Goal: Information Seeking & Learning: Learn about a topic

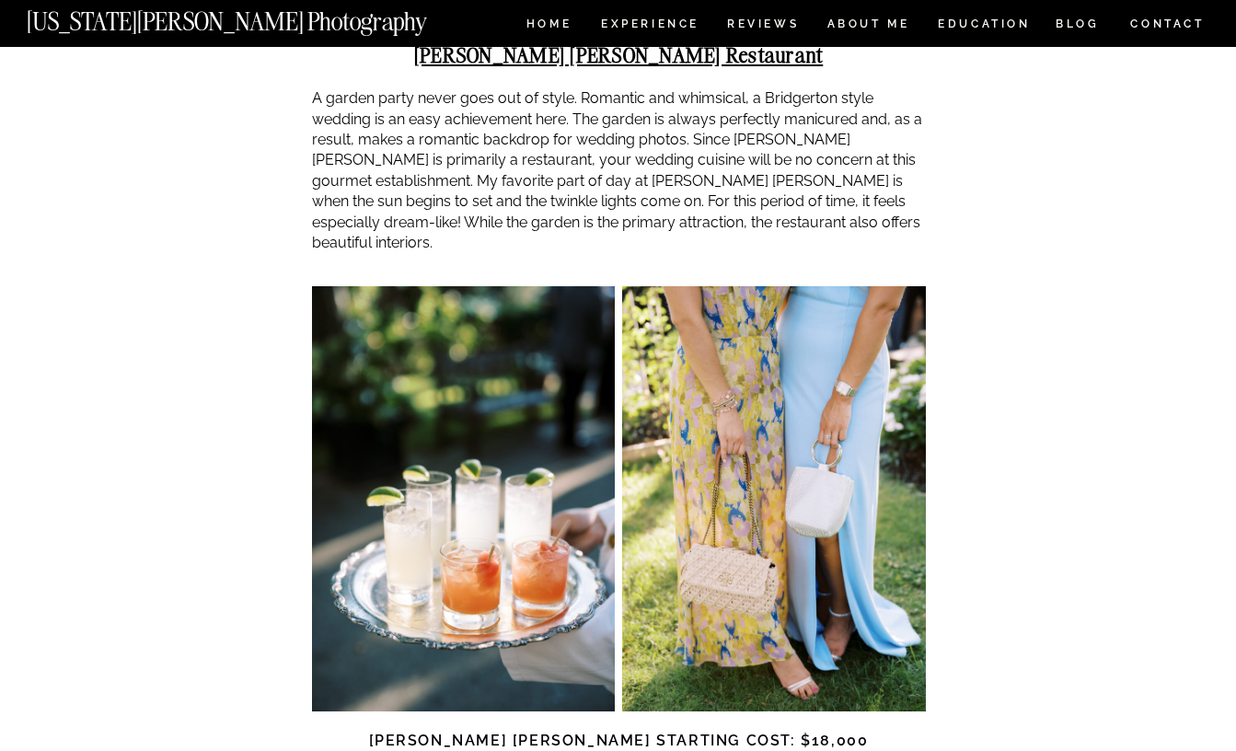
scroll to position [5113, 0]
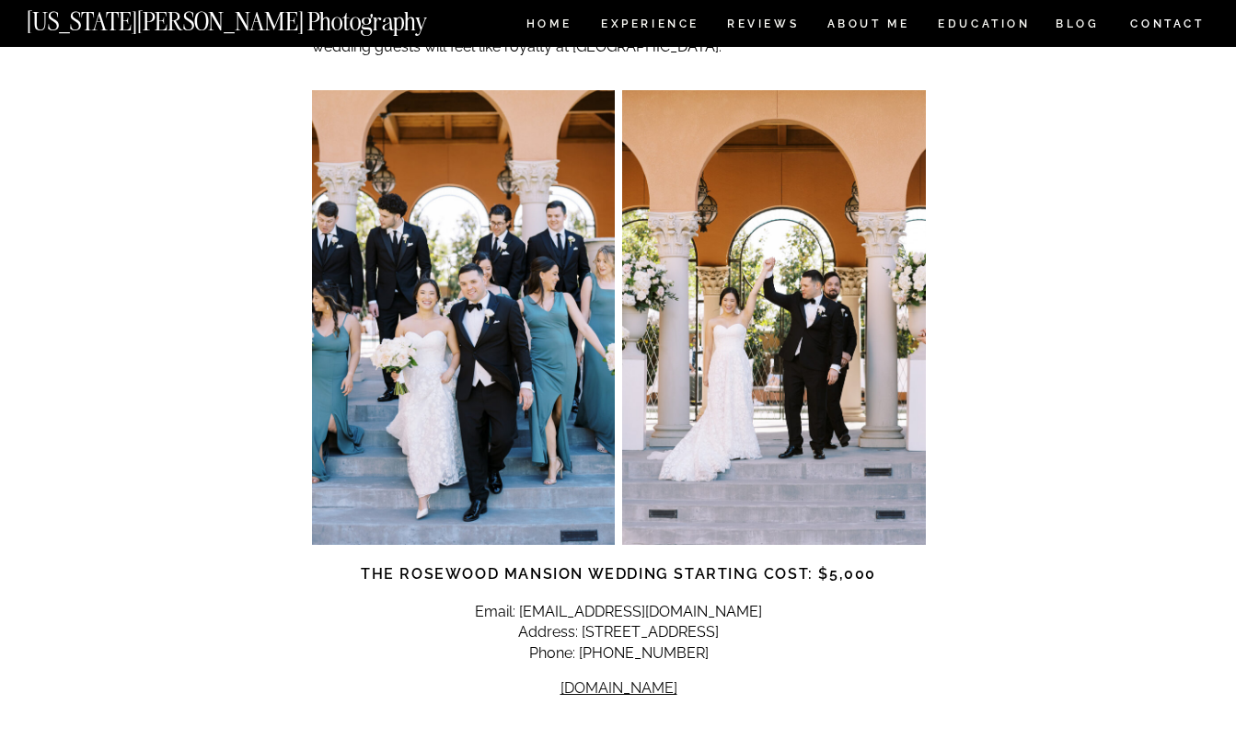
click at [806, 324] on img at bounding box center [774, 317] width 304 height 455
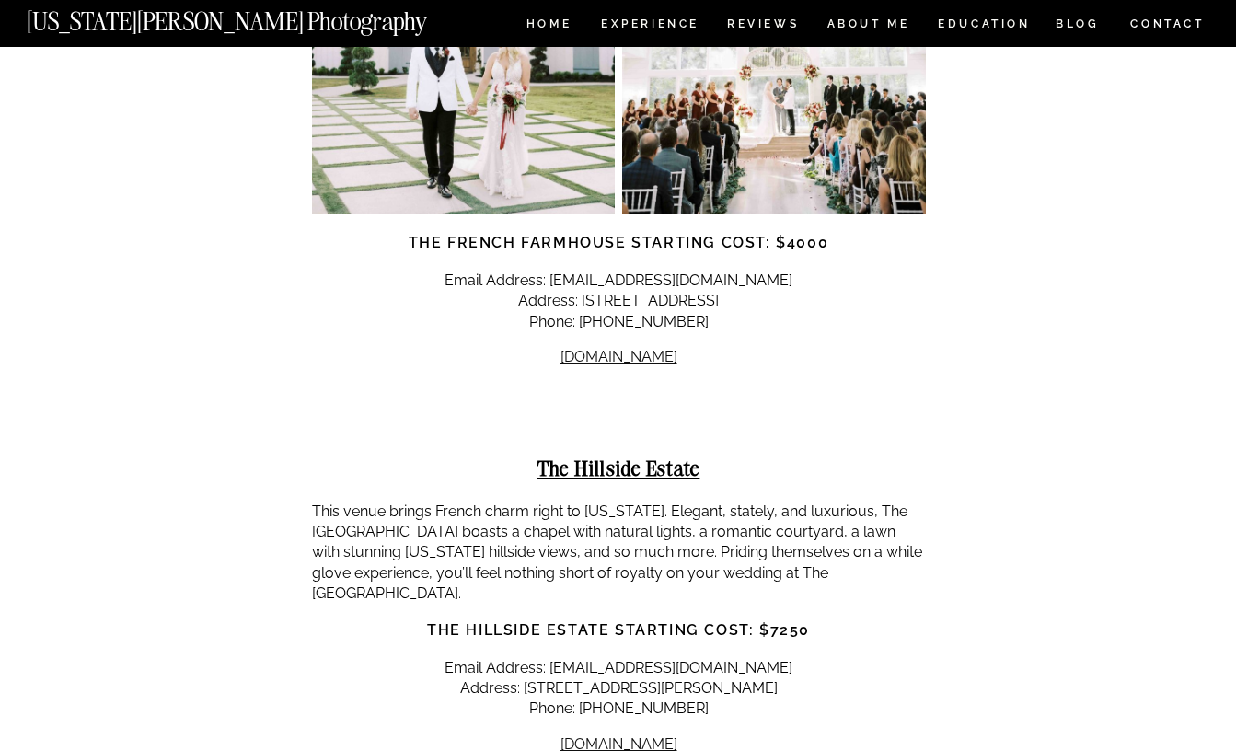
scroll to position [14131, 0]
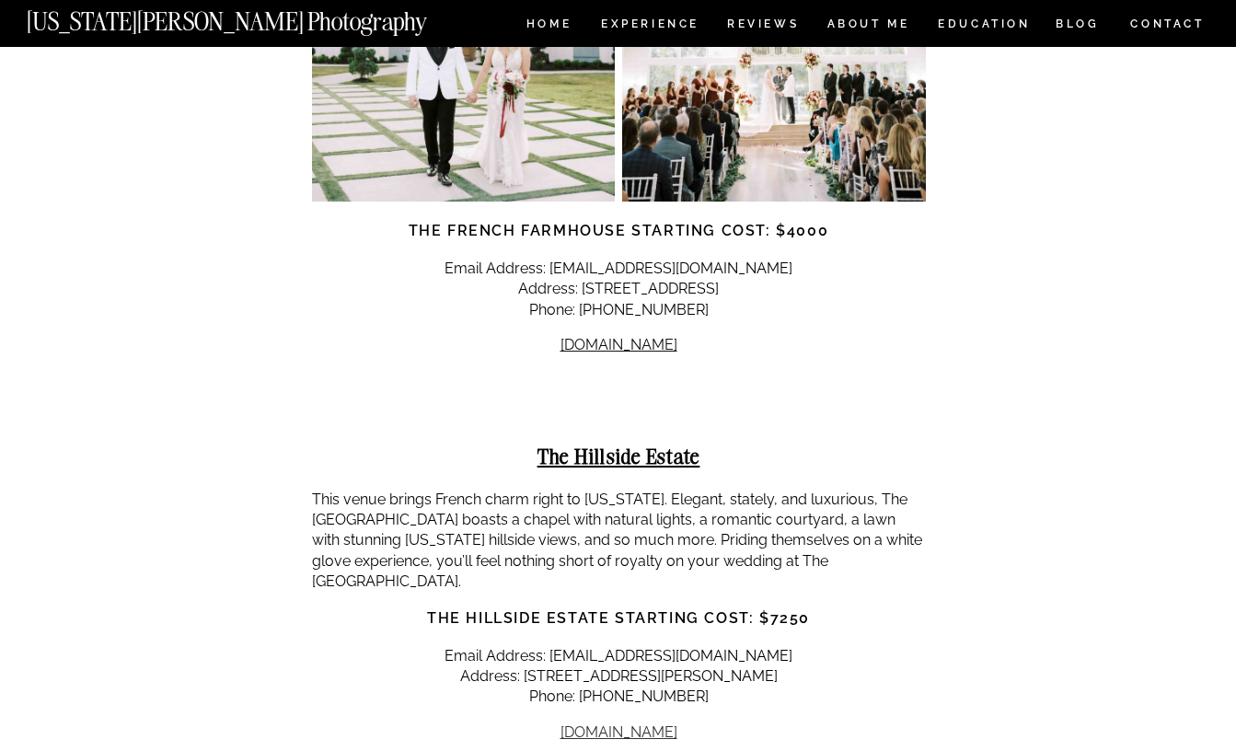
click at [664, 723] on link "[DOMAIN_NAME]" at bounding box center [618, 731] width 117 height 17
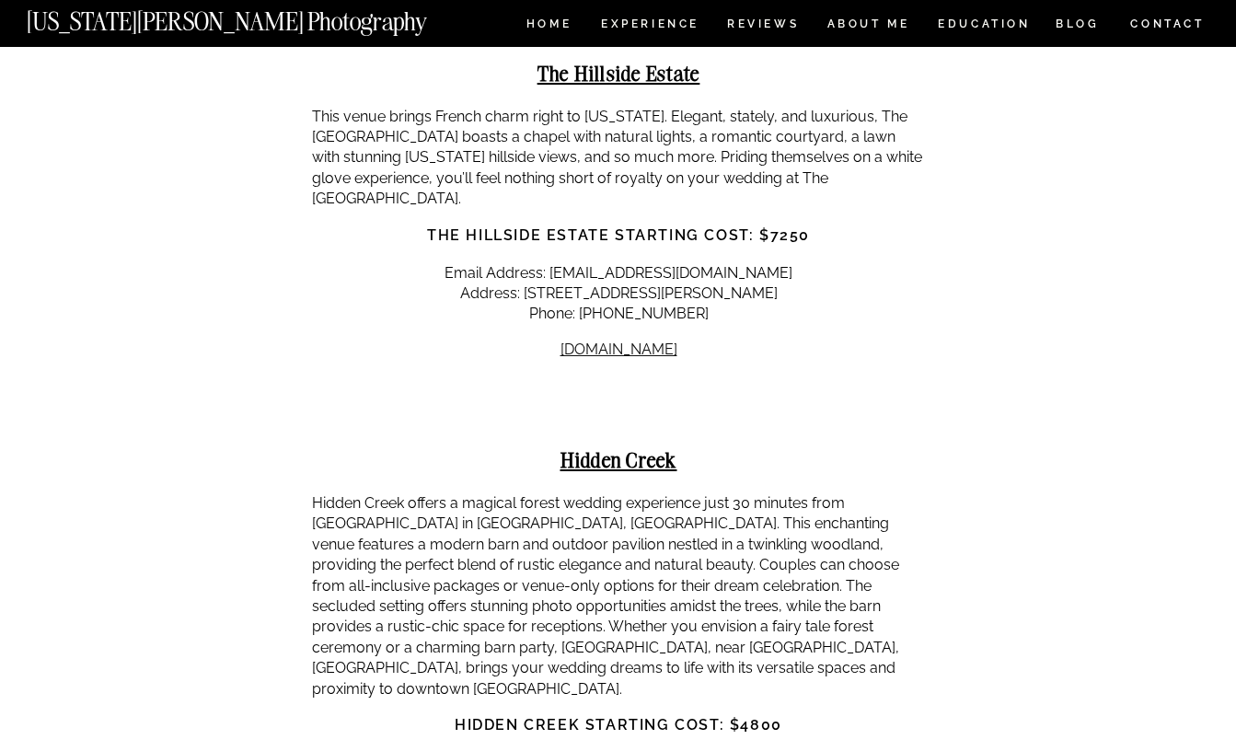
scroll to position [14638, 0]
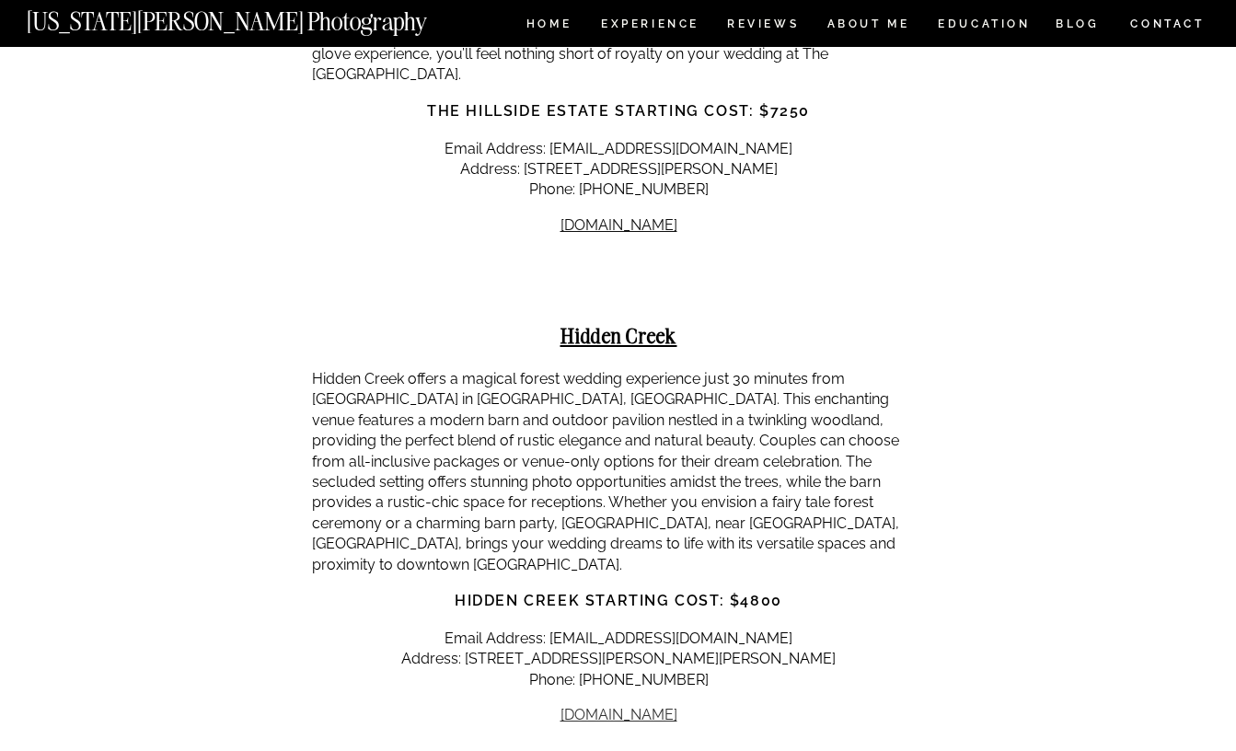
click at [659, 706] on link "[DOMAIN_NAME]" at bounding box center [618, 714] width 117 height 17
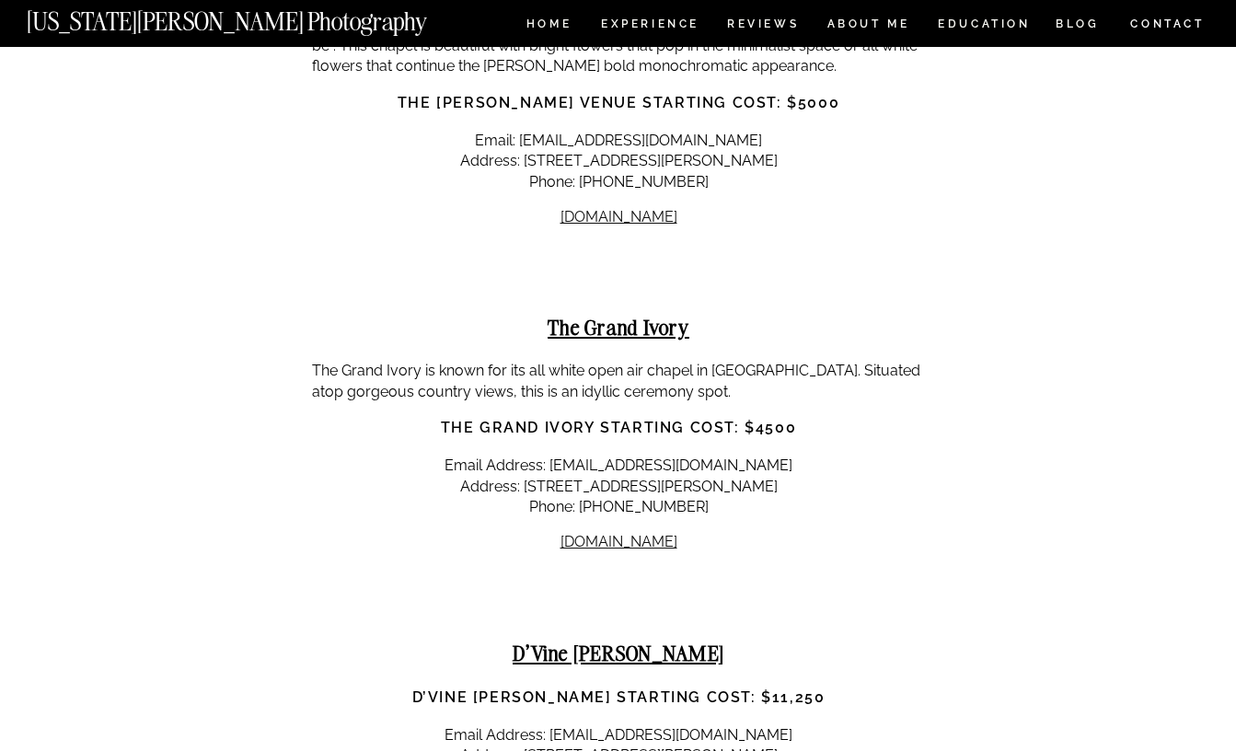
scroll to position [15944, 0]
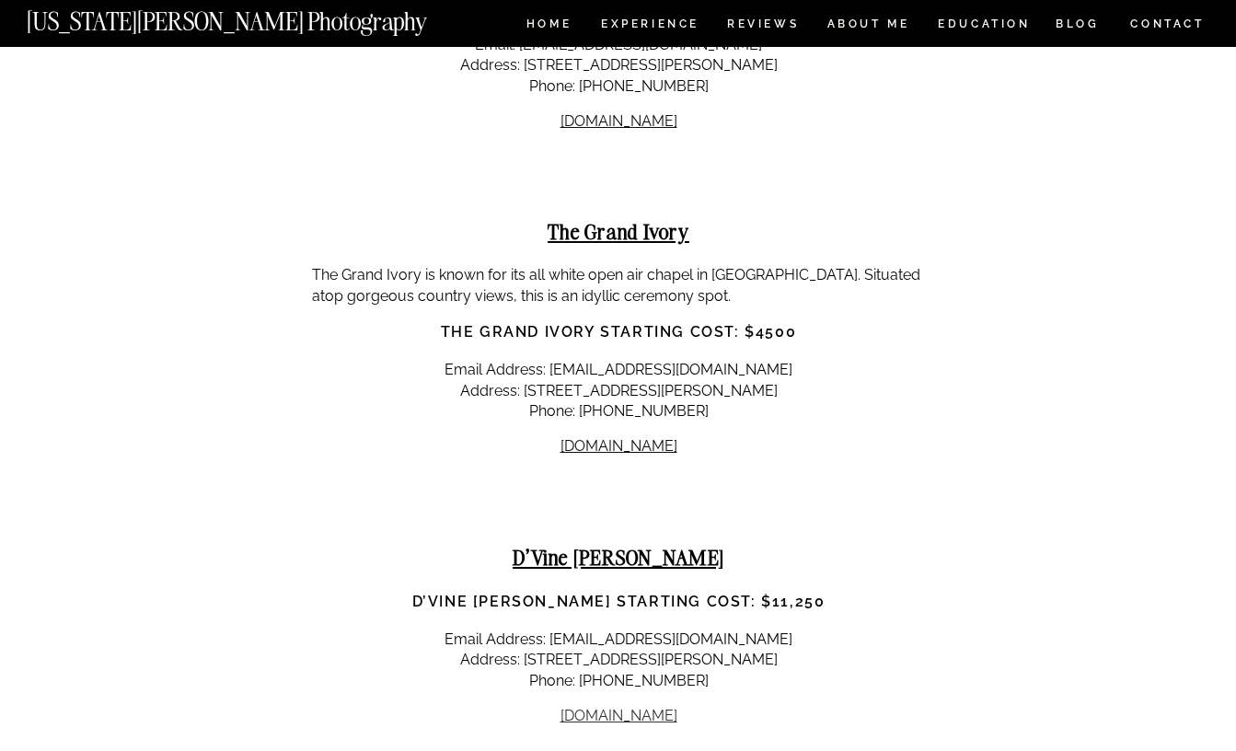
click at [636, 707] on link "[DOMAIN_NAME]" at bounding box center [618, 715] width 117 height 17
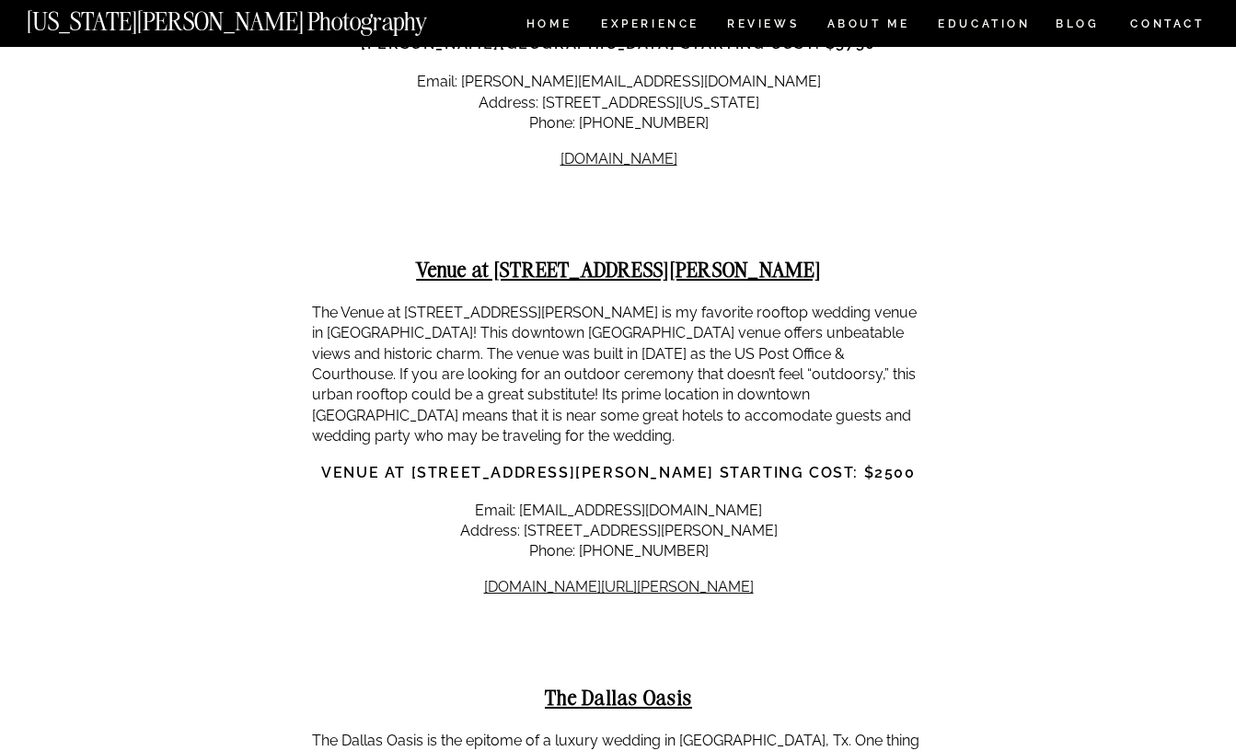
scroll to position [19202, 0]
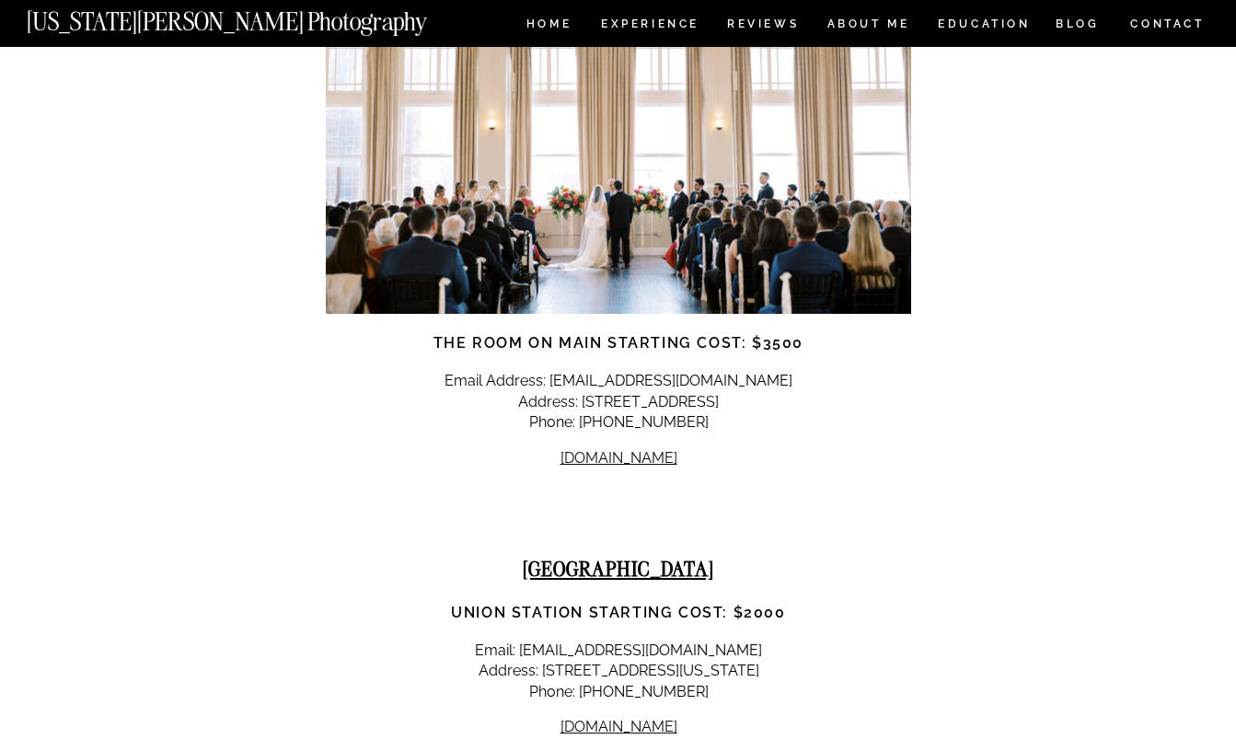
scroll to position [17667, 0]
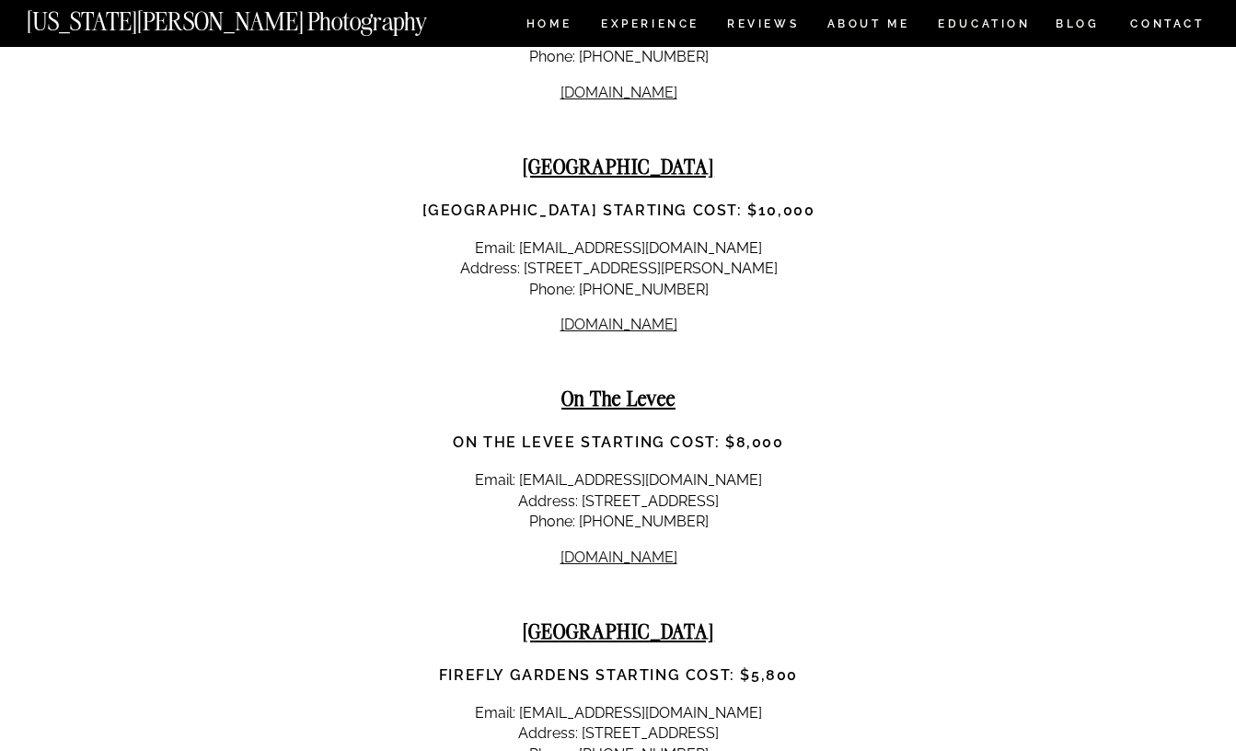
scroll to position [24103, 0]
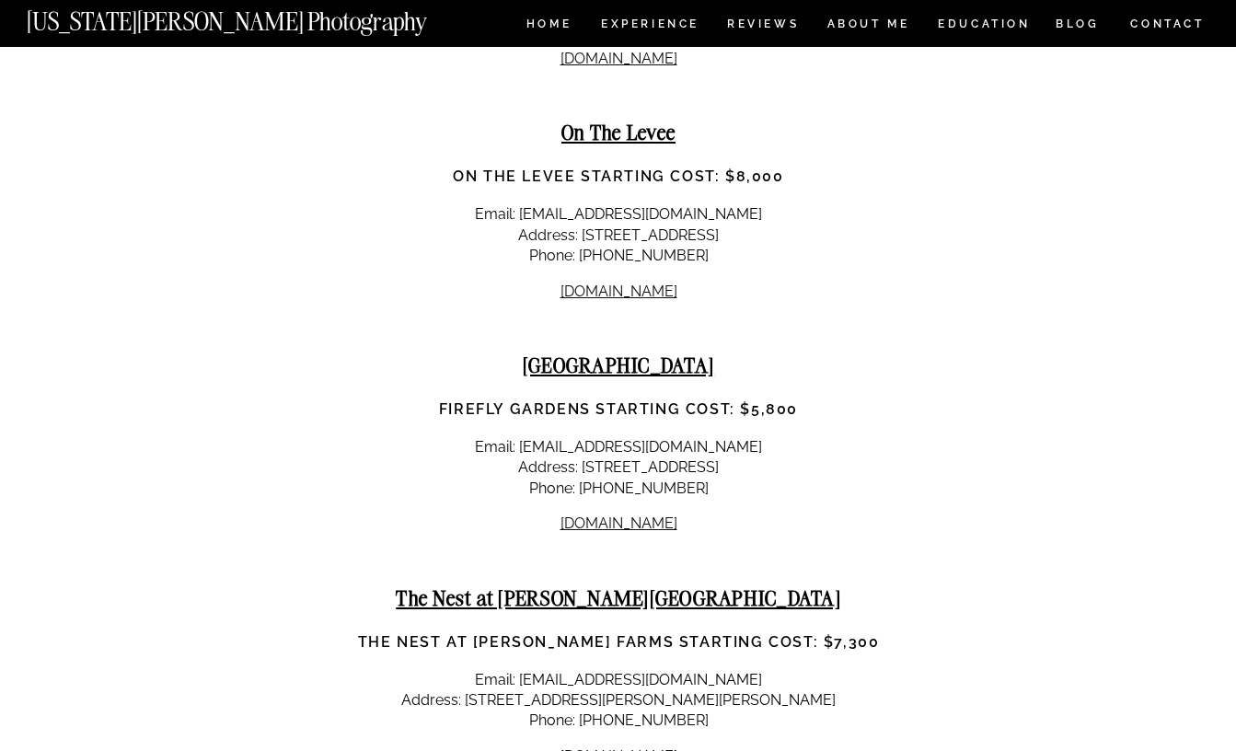
scroll to position [24475, 0]
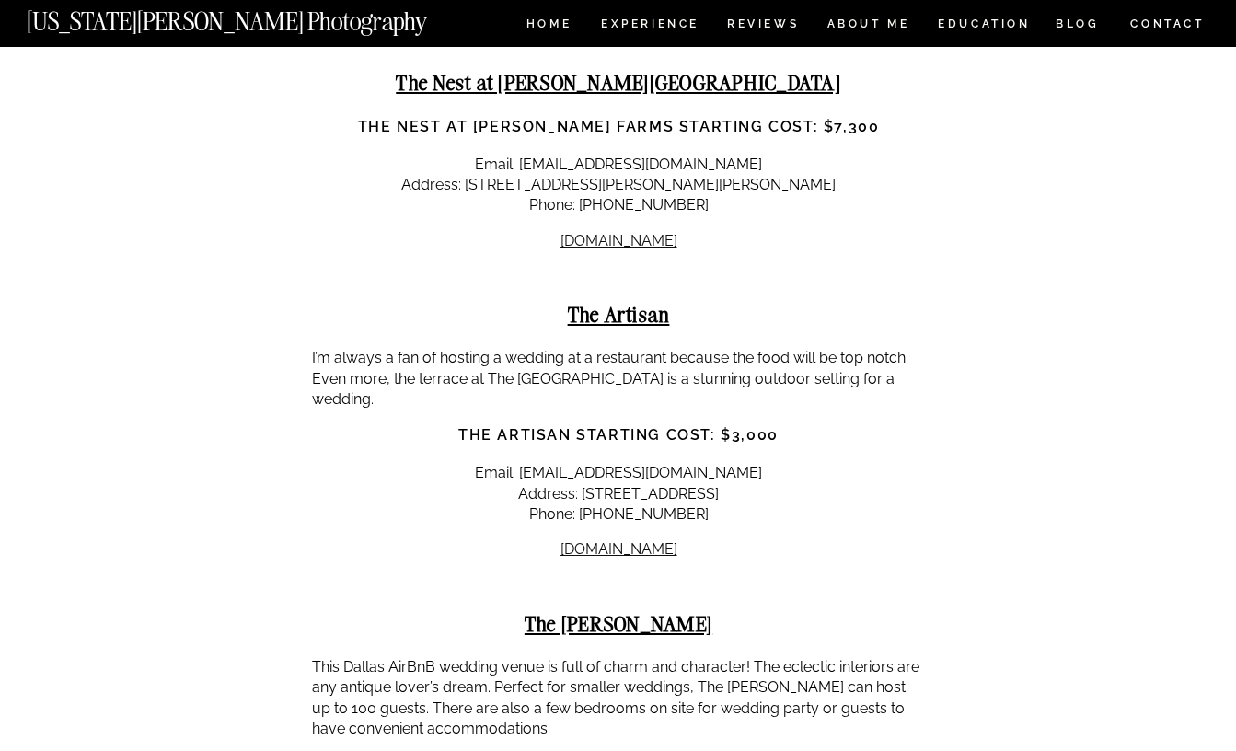
scroll to position [24935, 0]
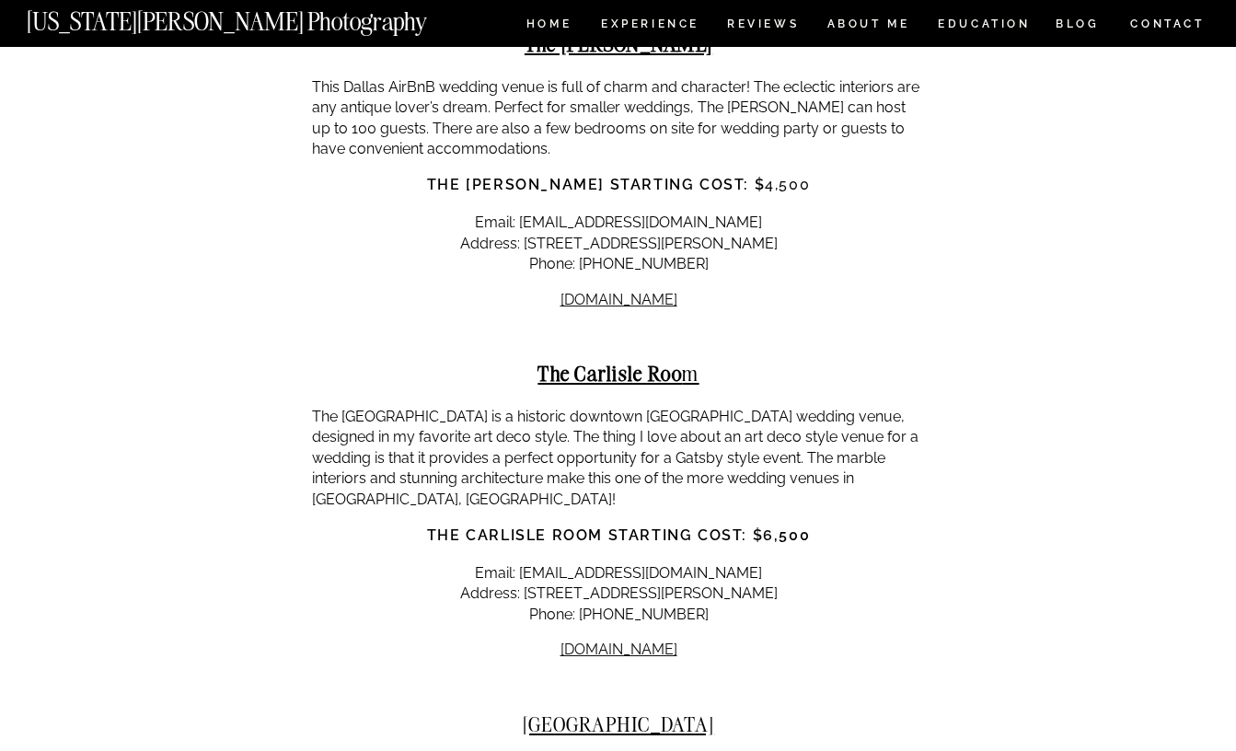
scroll to position [25536, 0]
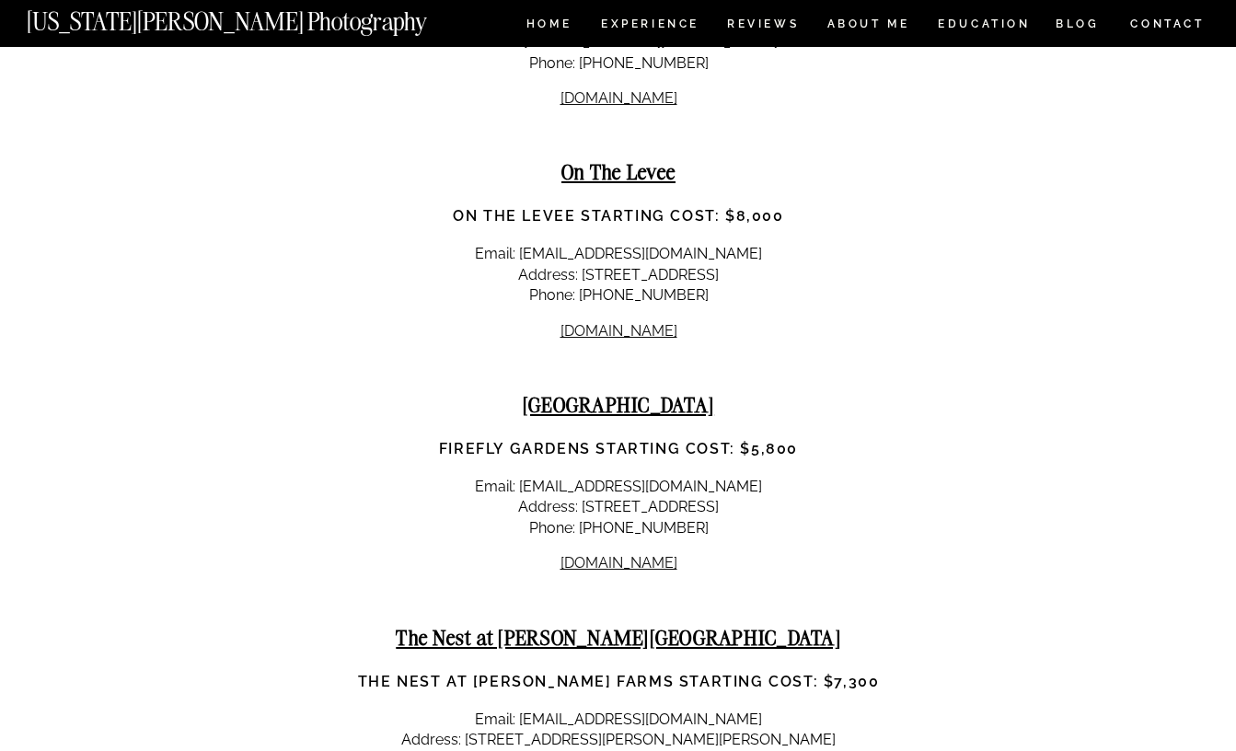
scroll to position [24328, 0]
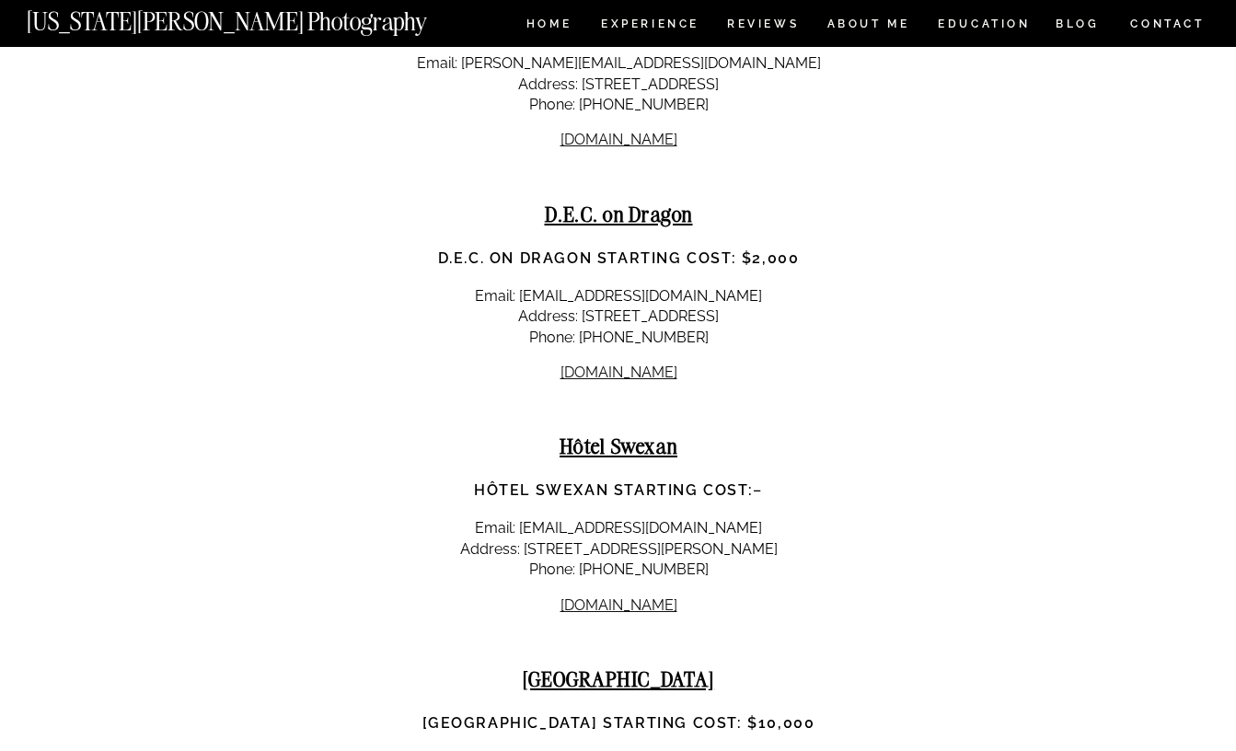
scroll to position [23135, 0]
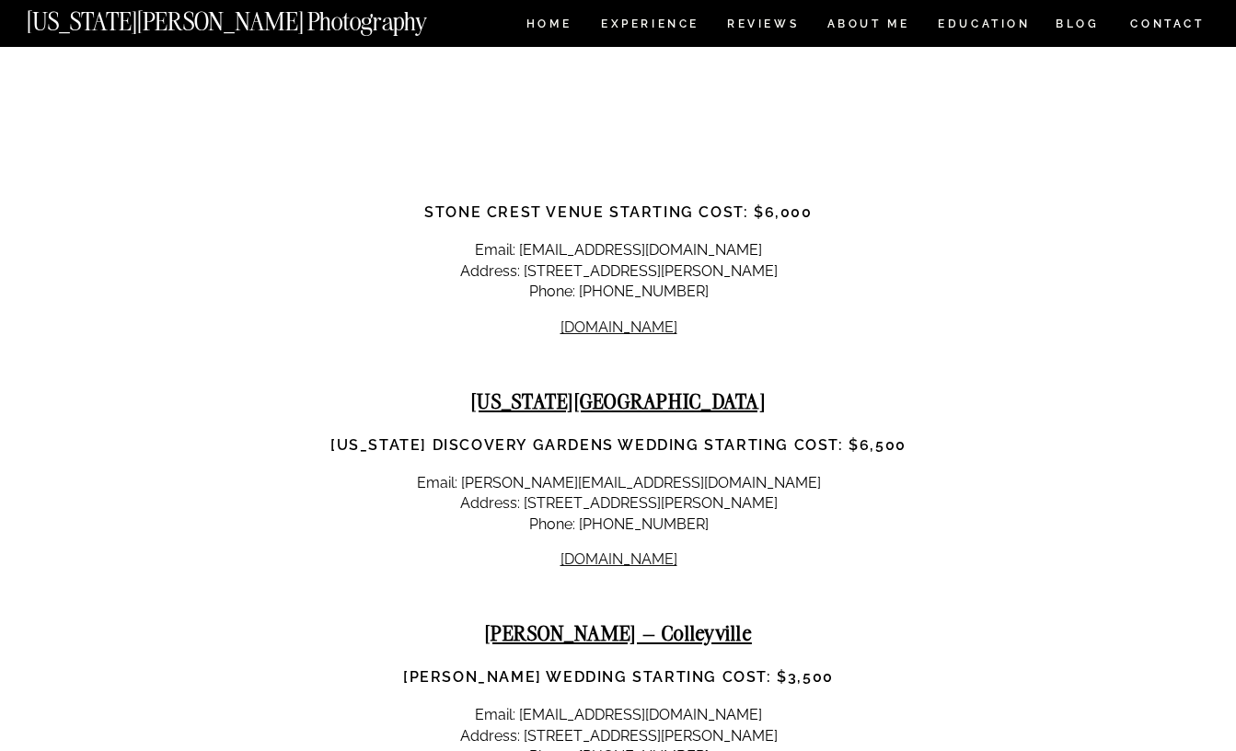
scroll to position [22592, 0]
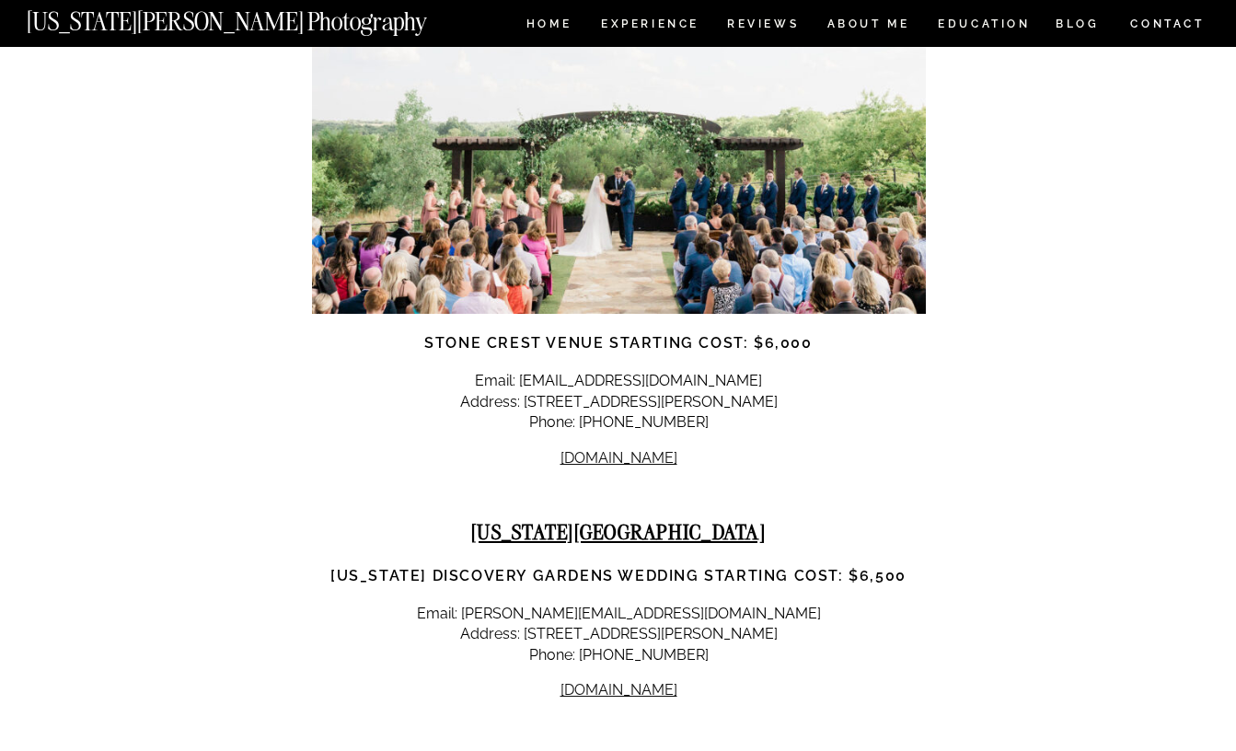
scroll to position [22405, 0]
